Goal: Check status

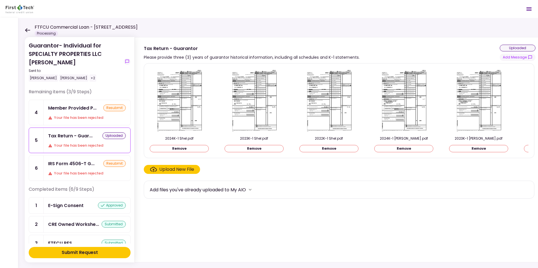
click at [26, 30] on icon at bounding box center [27, 30] width 5 height 4
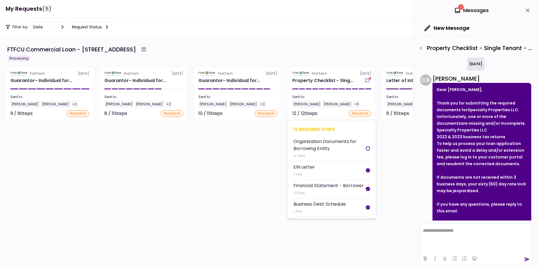
scroll to position [26, 0]
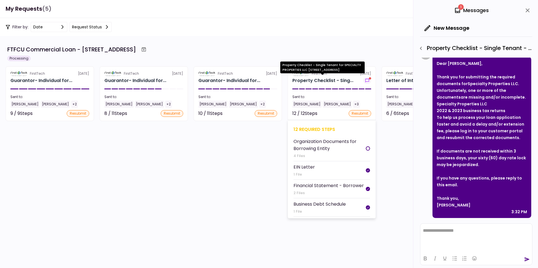
click at [322, 78] on div "Property Checklist - Sing..." at bounding box center [322, 80] width 61 height 7
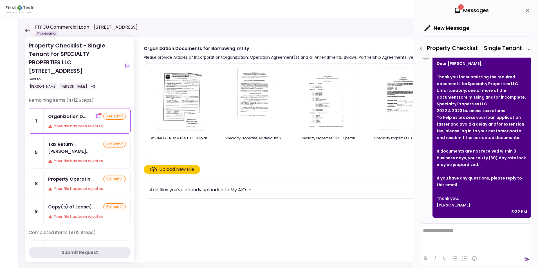
click at [27, 30] on icon at bounding box center [27, 30] width 5 height 4
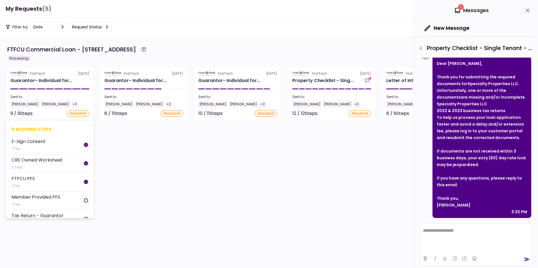
click at [36, 93] on section "FirstTech [DATE] Guarantor- Individual for... Sent to: [PERSON_NAME] [PERSON_NA…" at bounding box center [50, 93] width 88 height 55
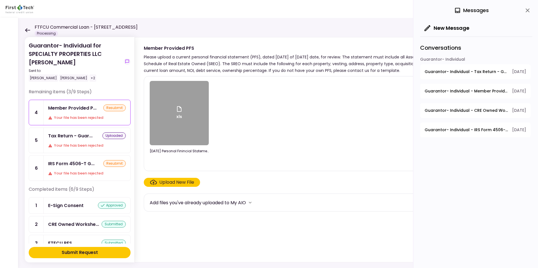
click at [28, 29] on icon at bounding box center [27, 30] width 5 height 4
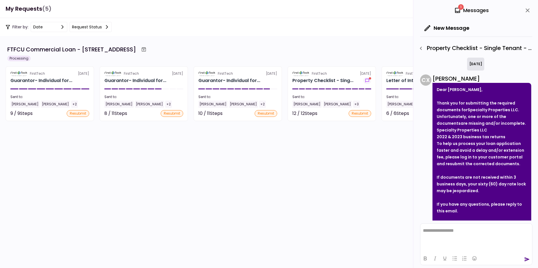
scroll to position [26, 0]
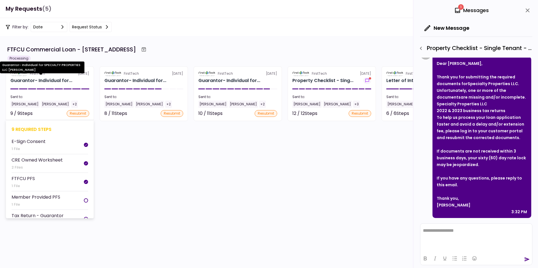
click at [34, 80] on div "Guarantor- Individual for..." at bounding box center [41, 80] width 62 height 7
